Goal: Task Accomplishment & Management: Manage account settings

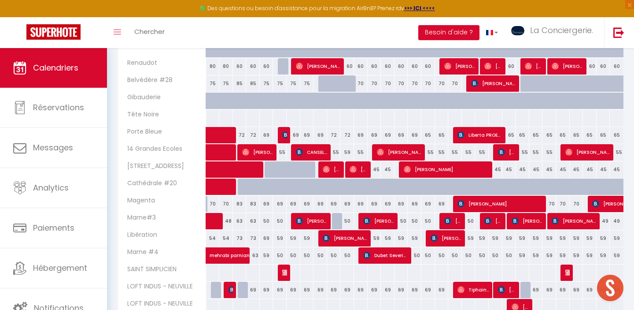
scroll to position [215, 0]
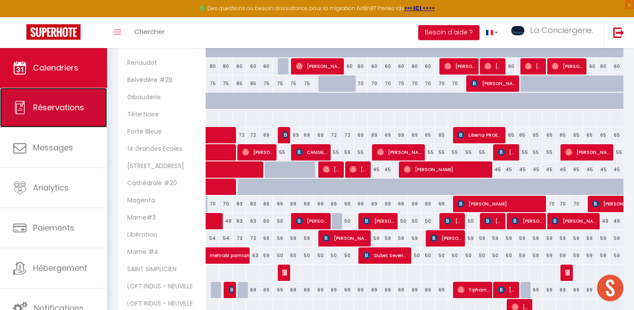
click at [64, 114] on link "Réservations" at bounding box center [53, 108] width 107 height 40
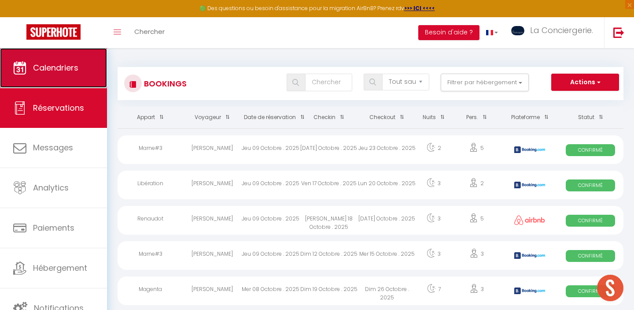
click at [92, 59] on link "Calendriers" at bounding box center [53, 68] width 107 height 40
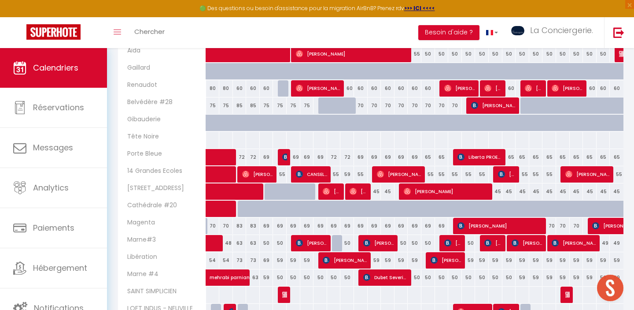
scroll to position [228, 0]
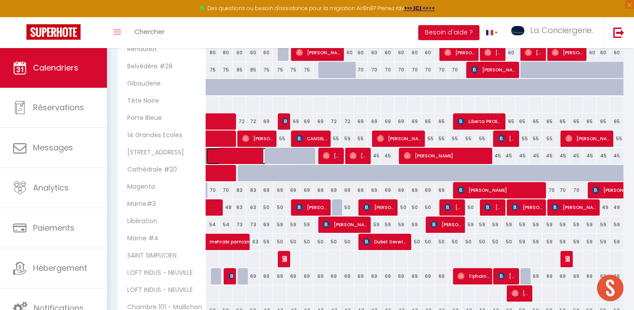
click at [234, 150] on span at bounding box center [255, 156] width 81 height 17
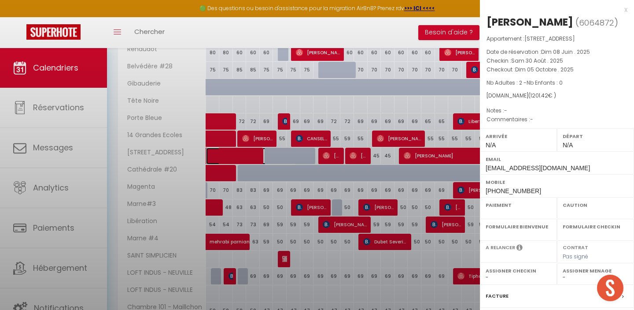
select select "OK"
select select "0"
select select "1"
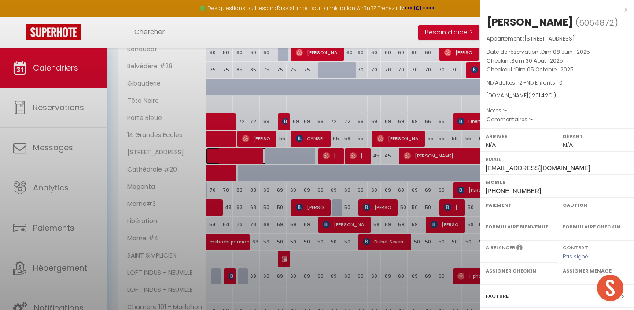
select select
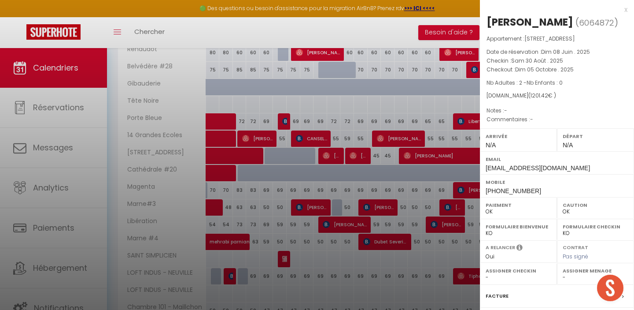
click at [186, 194] on div at bounding box center [317, 155] width 634 height 310
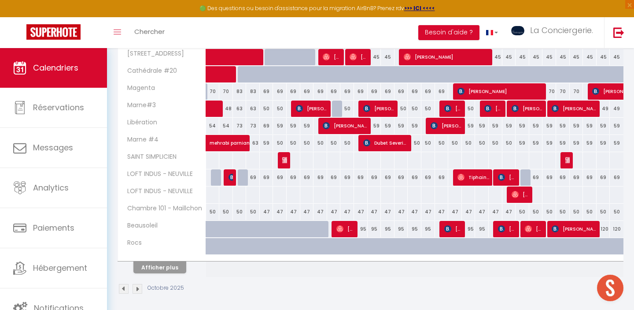
scroll to position [330, 0]
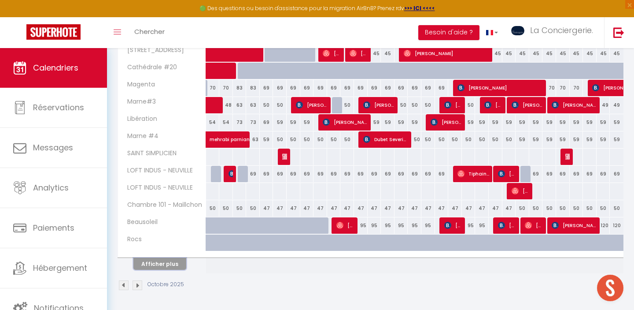
click at [158, 262] on button "Afficher plus" at bounding box center [159, 264] width 53 height 12
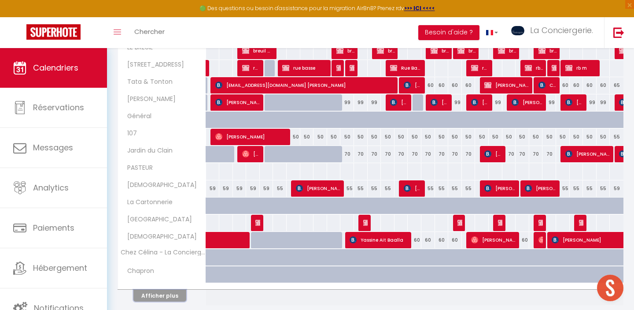
scroll to position [674, 0]
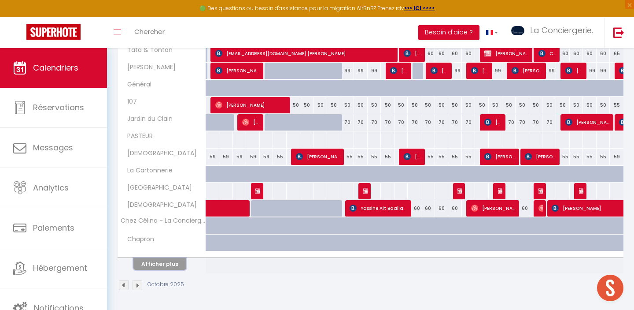
click at [173, 260] on button "Afficher plus" at bounding box center [159, 264] width 53 height 12
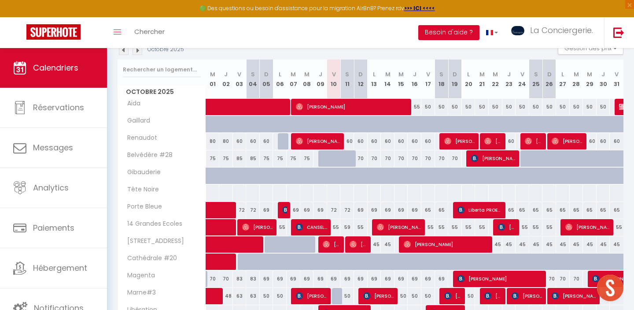
scroll to position [0, 0]
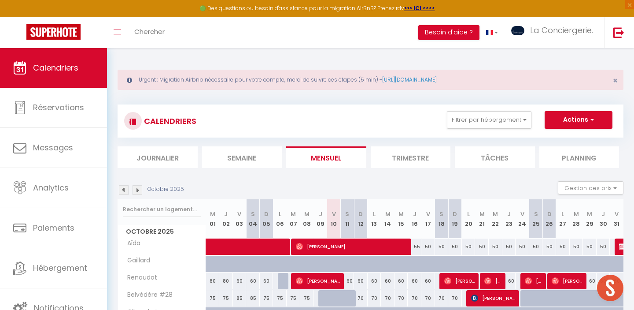
click at [125, 191] on img at bounding box center [124, 190] width 10 height 10
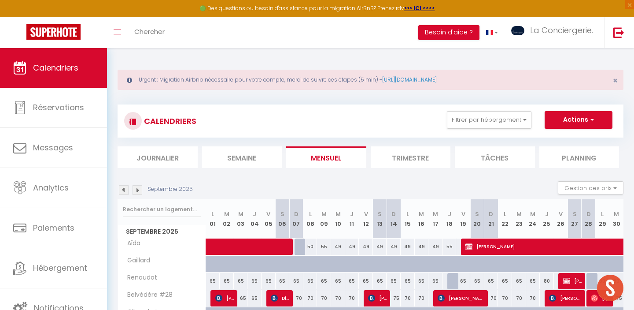
scroll to position [330, 0]
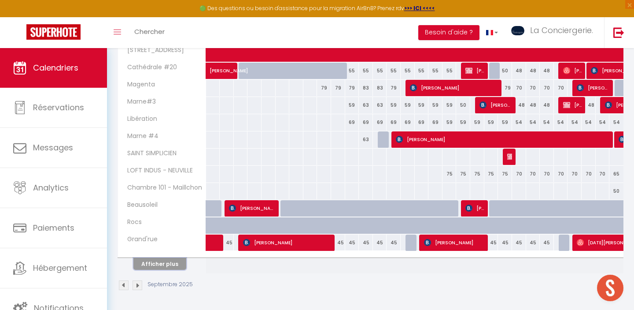
click at [167, 263] on button "Afficher plus" at bounding box center [159, 264] width 53 height 12
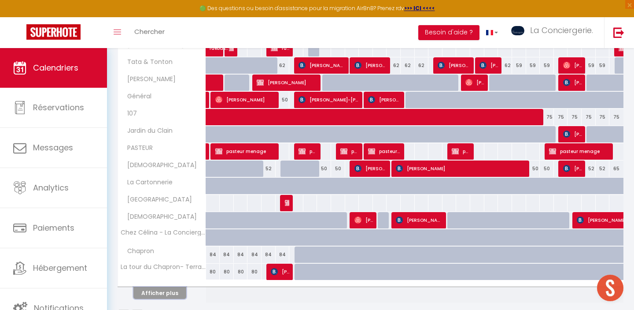
scroll to position [674, 0]
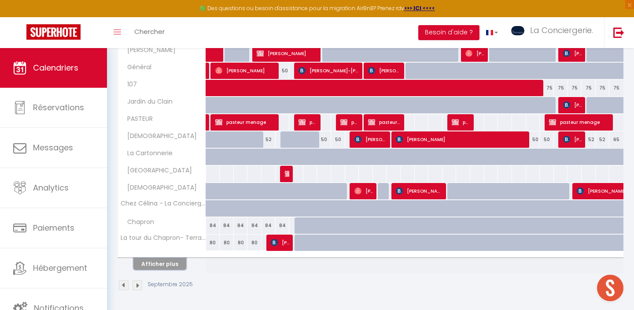
click at [168, 264] on button "Afficher plus" at bounding box center [159, 264] width 53 height 12
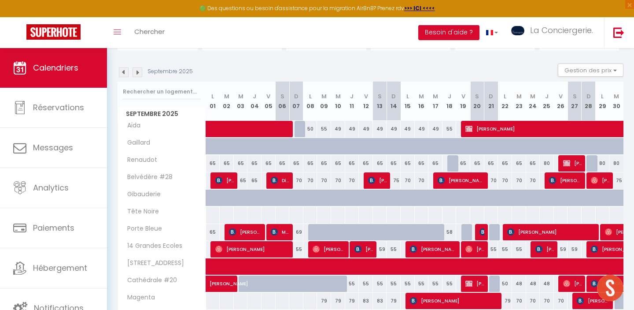
scroll to position [0, 0]
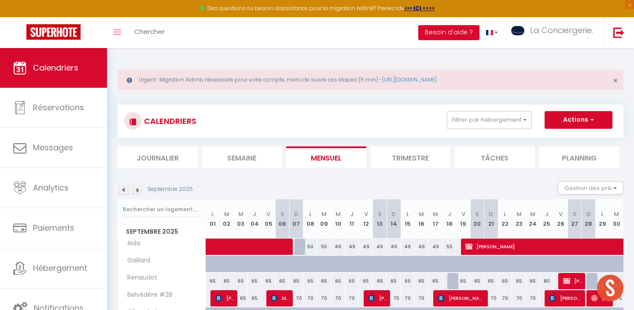
click at [138, 189] on img at bounding box center [138, 190] width 10 height 10
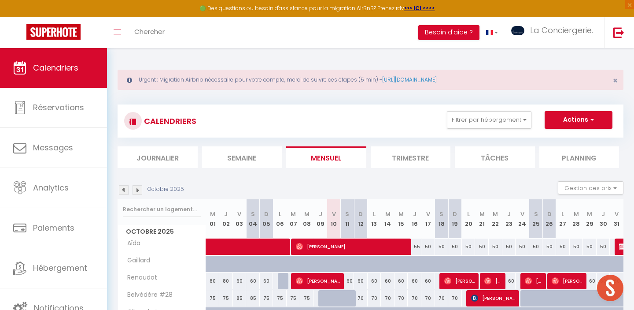
click at [124, 190] on img at bounding box center [124, 190] width 10 height 10
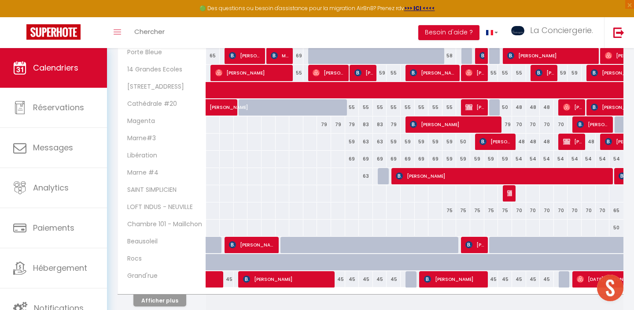
scroll to position [330, 0]
